Goal: Register for event/course

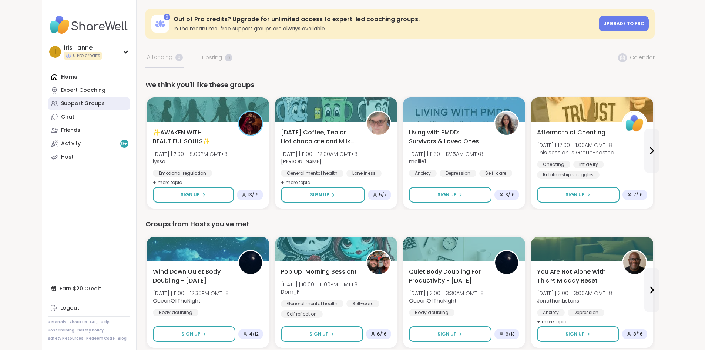
click at [59, 98] on link "Support Groups" at bounding box center [89, 103] width 83 height 13
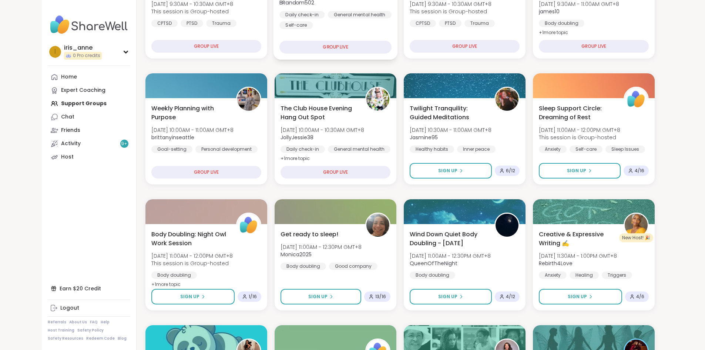
scroll to position [148, 0]
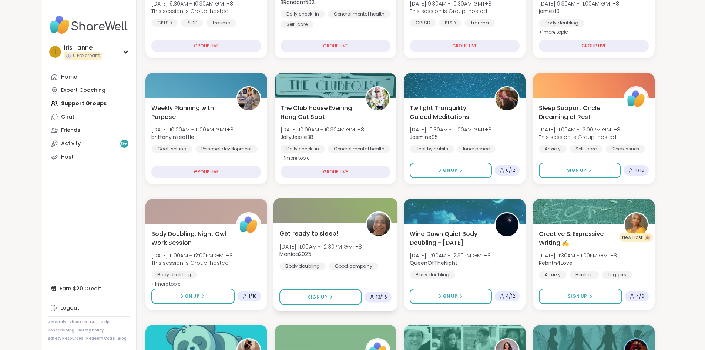
click at [316, 244] on span "[DATE] 11:00AM - 12:30PM GMT+8" at bounding box center [320, 245] width 83 height 7
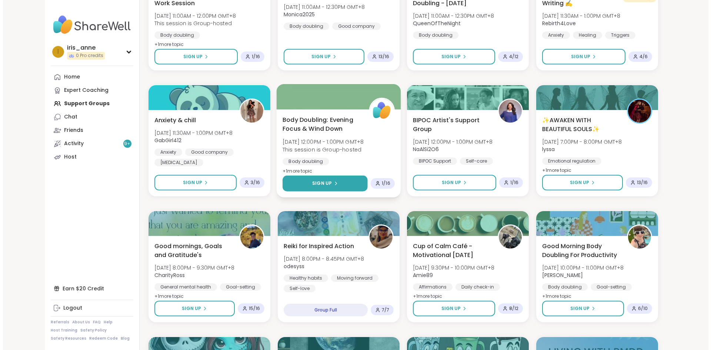
scroll to position [370, 0]
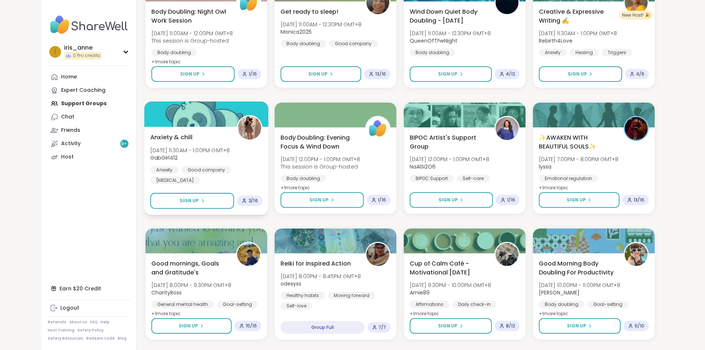
click at [168, 155] on span "GabGirl412" at bounding box center [190, 157] width 80 height 7
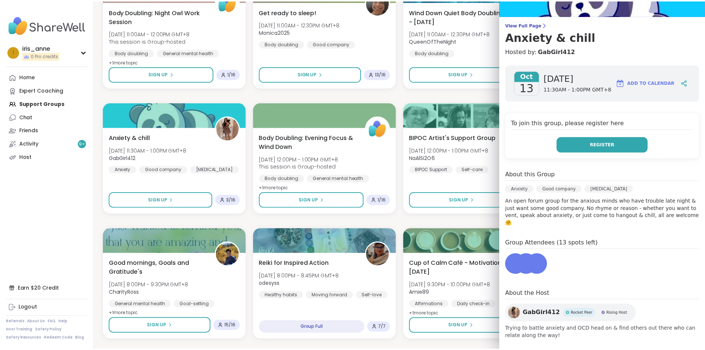
scroll to position [44, 0]
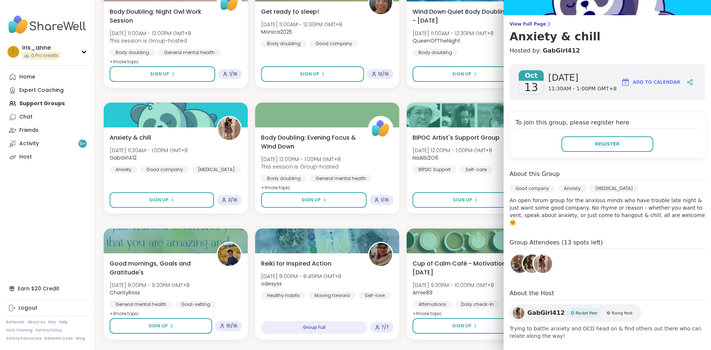
click at [510, 260] on img at bounding box center [519, 263] width 19 height 19
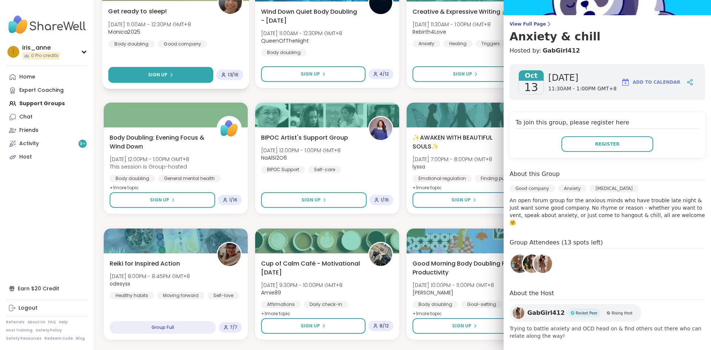
click at [165, 78] on button "Sign Up" at bounding box center [160, 75] width 105 height 16
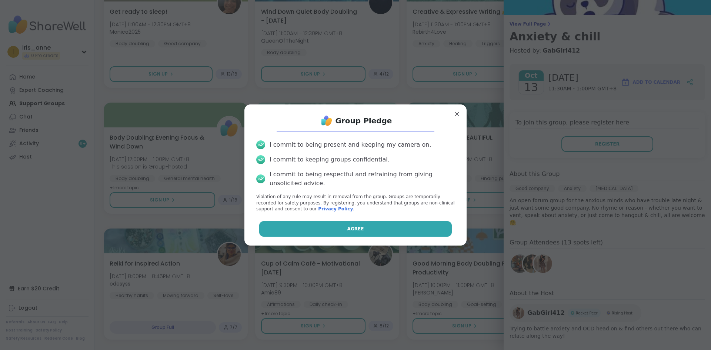
click at [356, 227] on span "Agree" at bounding box center [355, 228] width 17 height 7
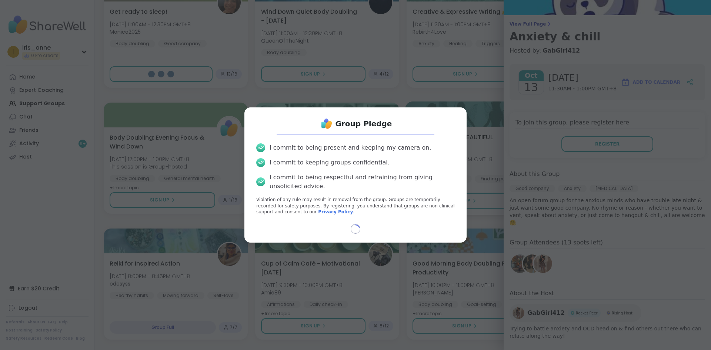
select select "**"
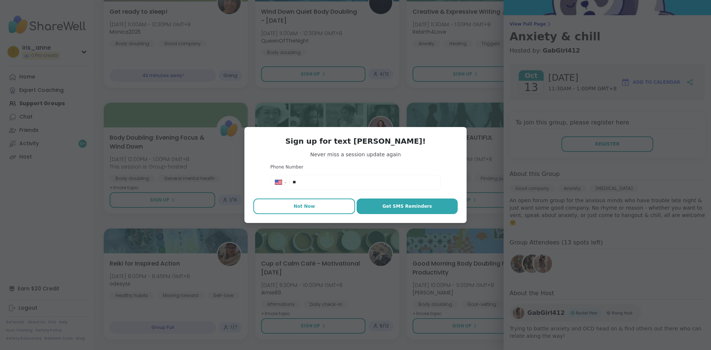
click at [311, 205] on button "Not Now" at bounding box center [304, 206] width 102 height 16
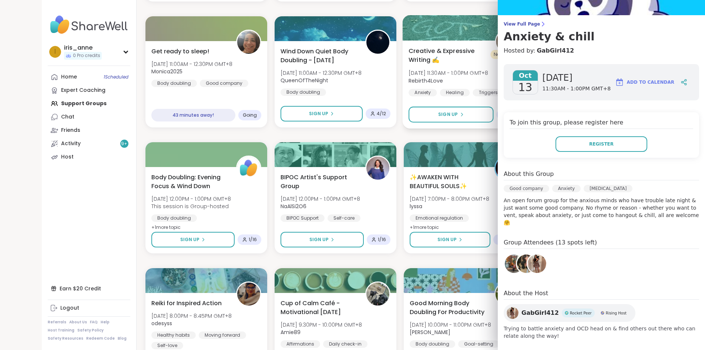
scroll to position [296, 0]
